Goal: Information Seeking & Learning: Learn about a topic

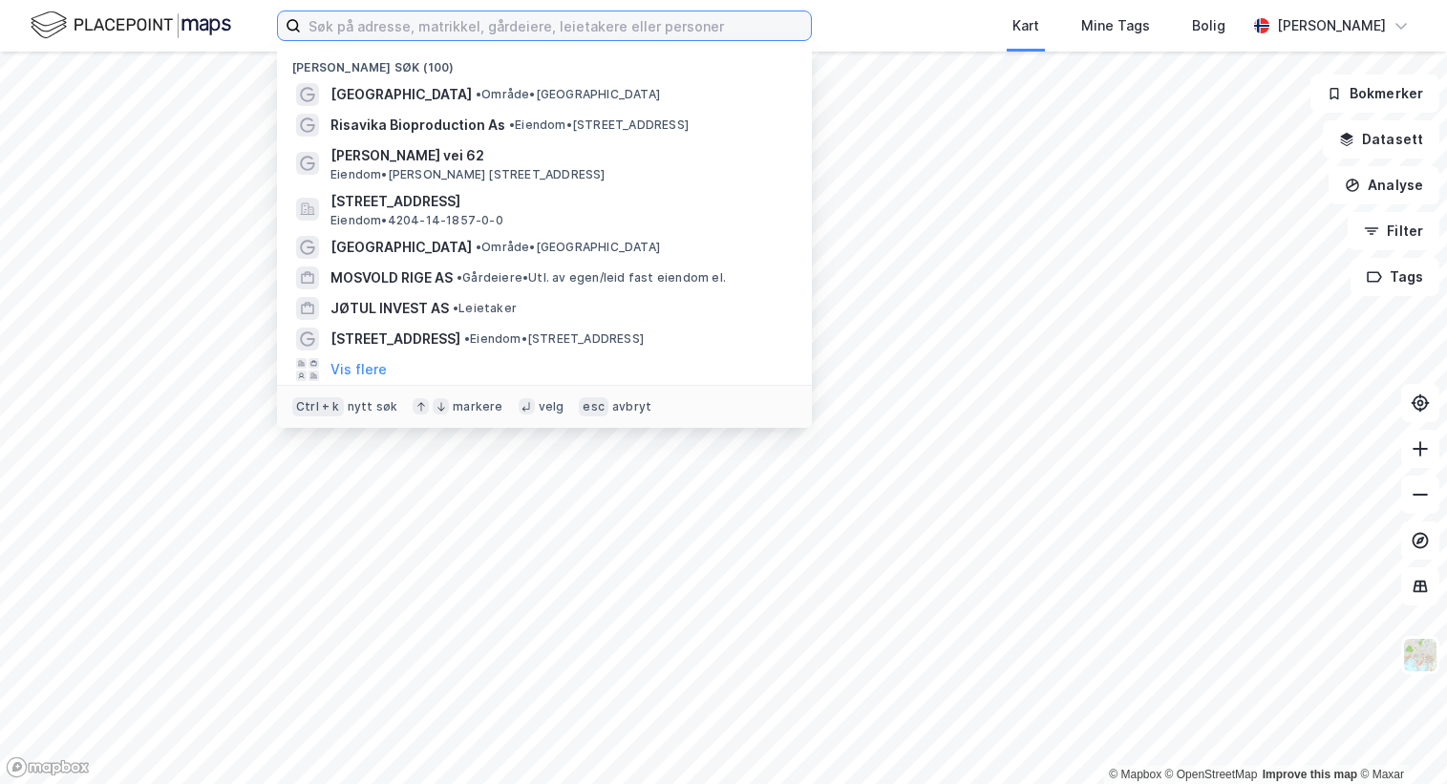
click at [350, 27] on input at bounding box center [556, 25] width 510 height 29
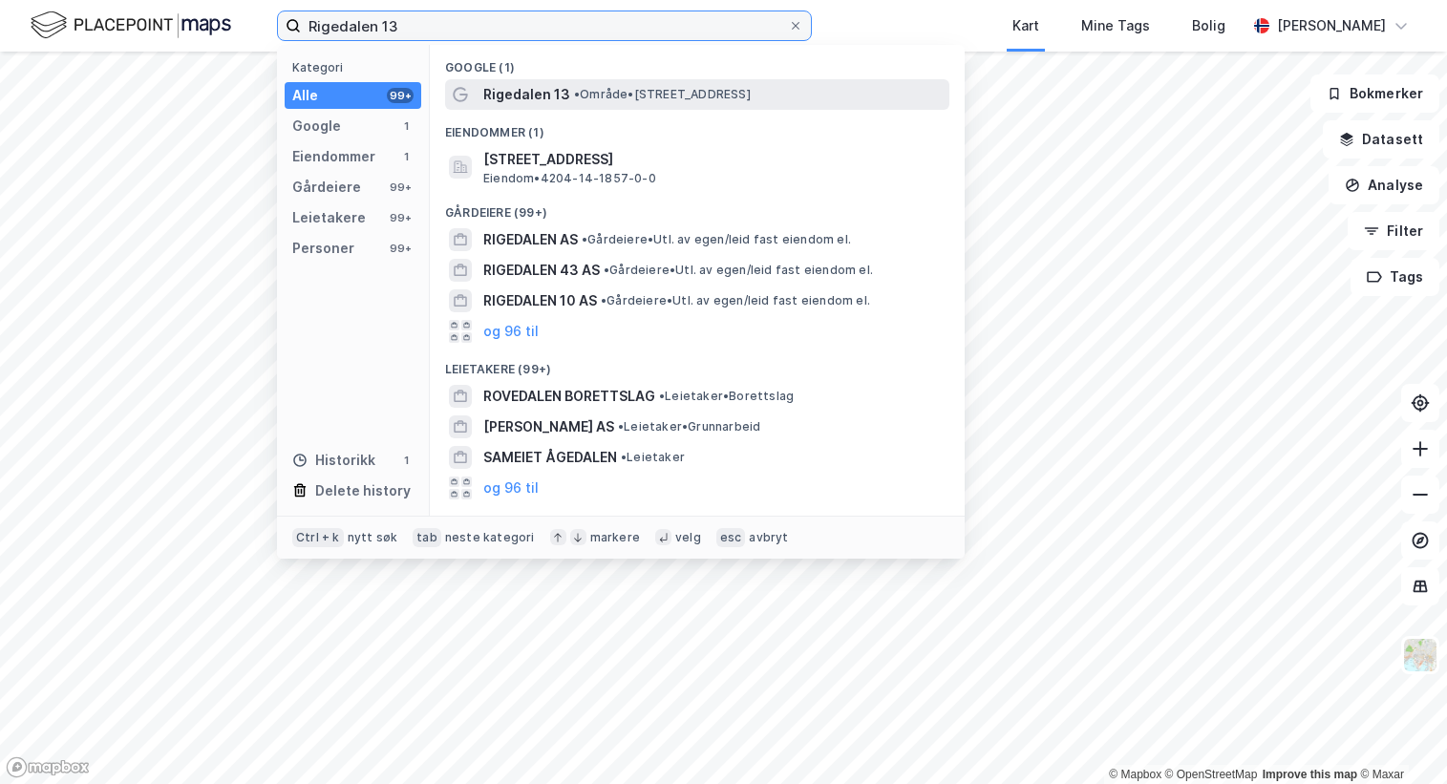
type input "Rigedalen 13"
click at [555, 94] on span "Rigedalen 13" at bounding box center [526, 94] width 87 height 23
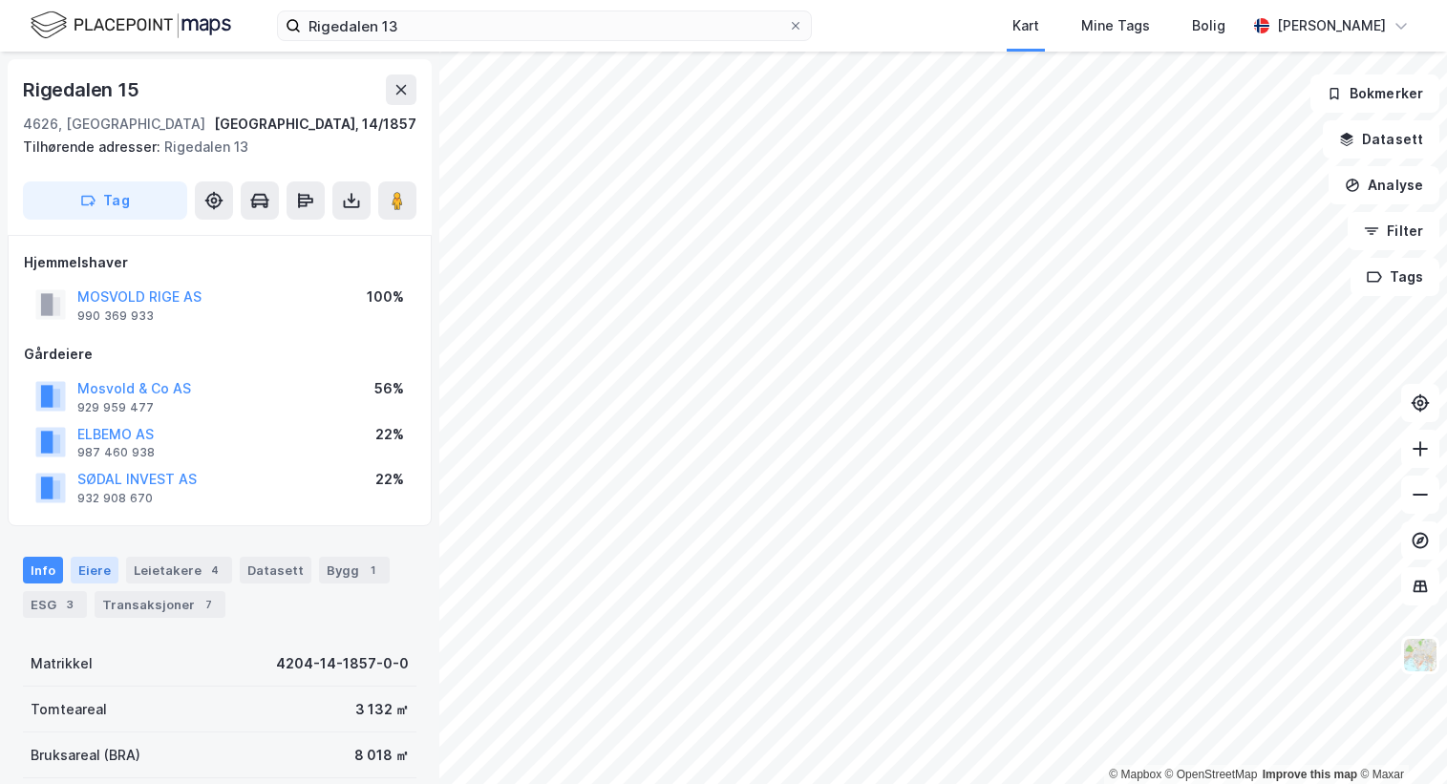
click at [83, 567] on div "Eiere" at bounding box center [95, 570] width 48 height 27
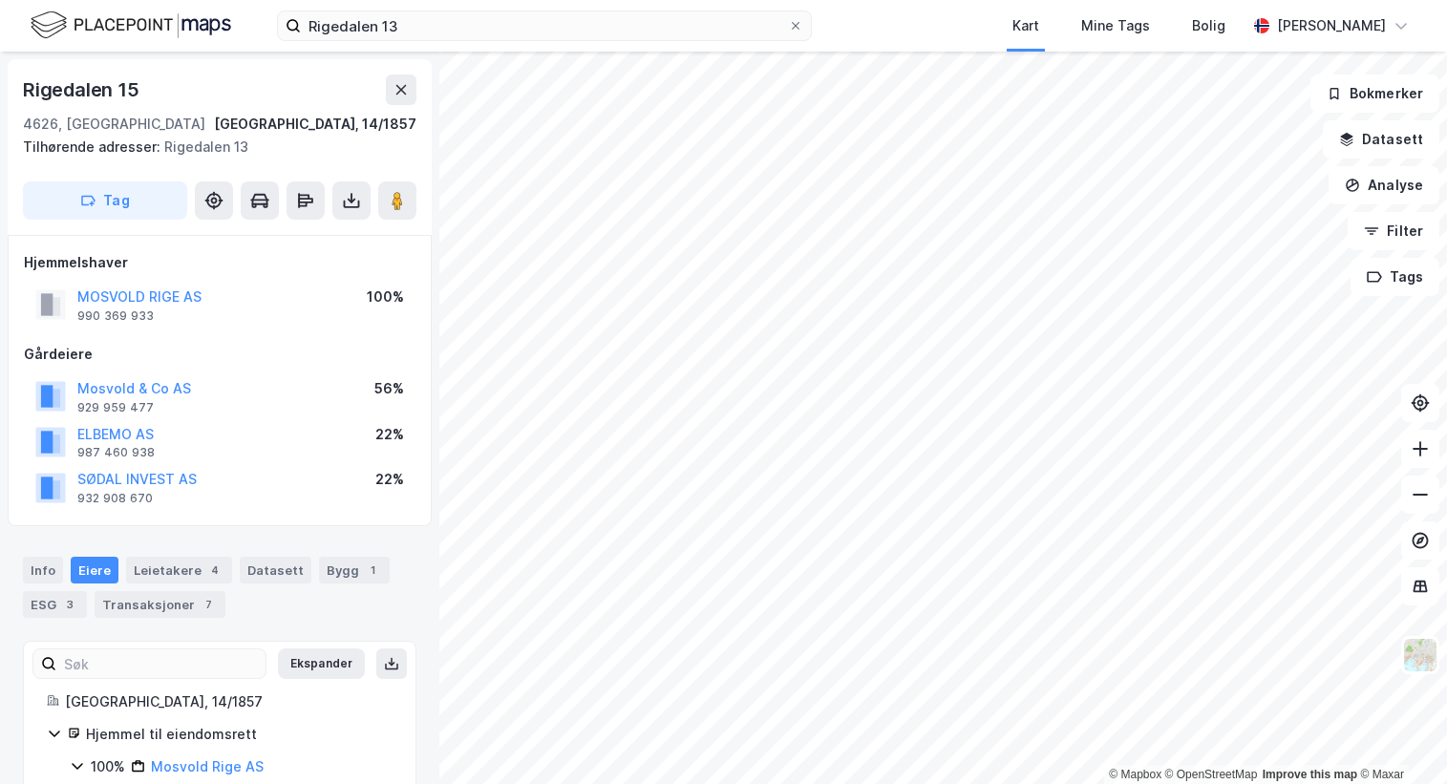
scroll to position [139, 0]
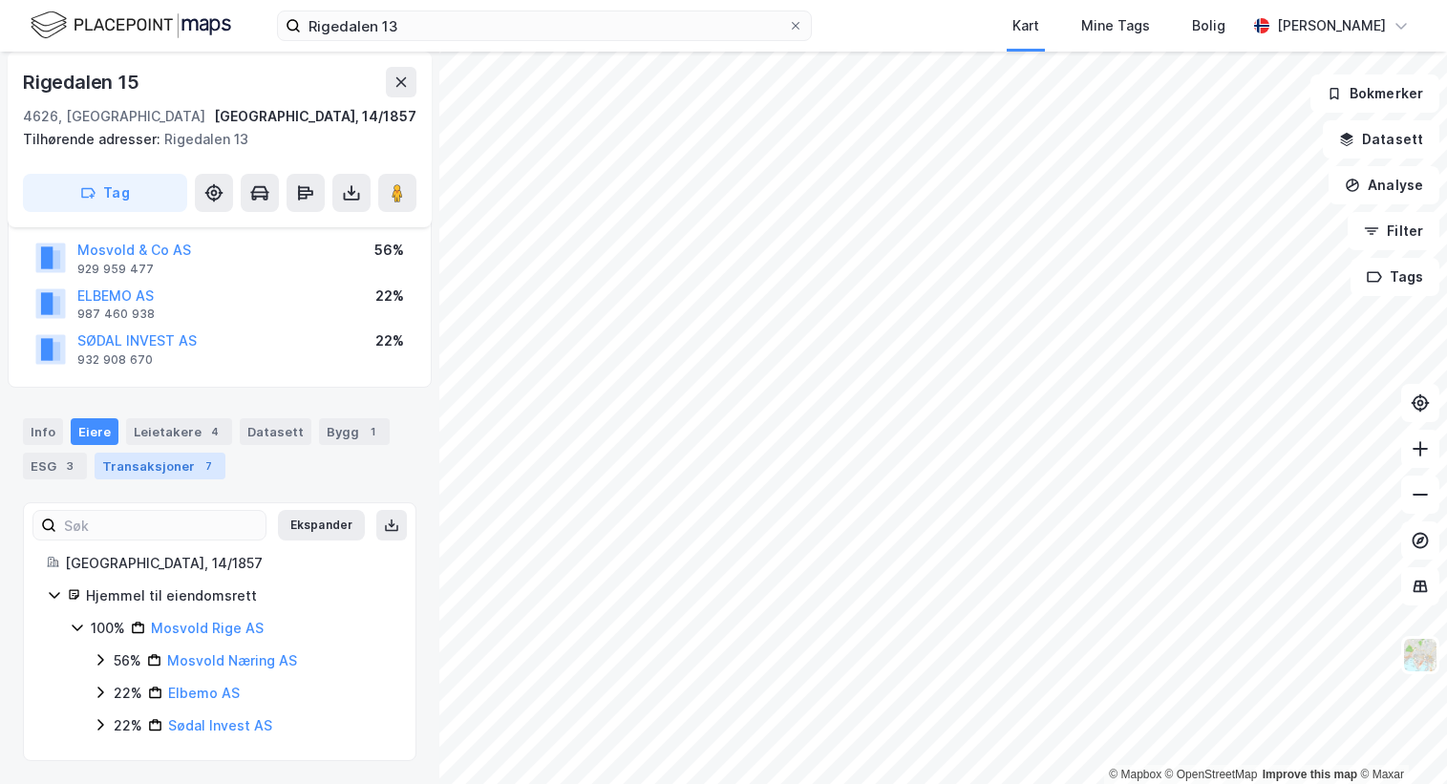
click at [151, 462] on div "Transaksjoner 7" at bounding box center [160, 466] width 131 height 27
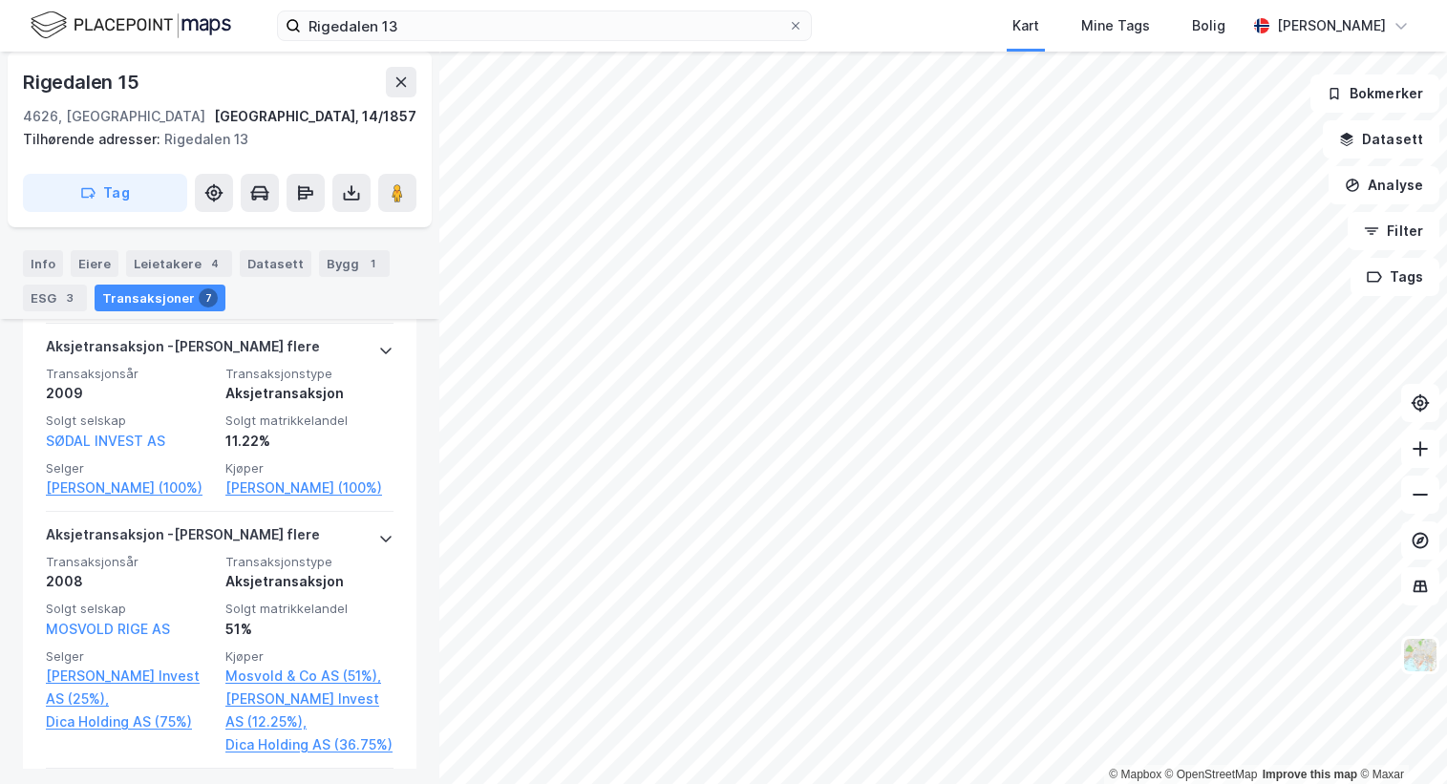
scroll to position [1281, 0]
